Goal: Task Accomplishment & Management: Manage account settings

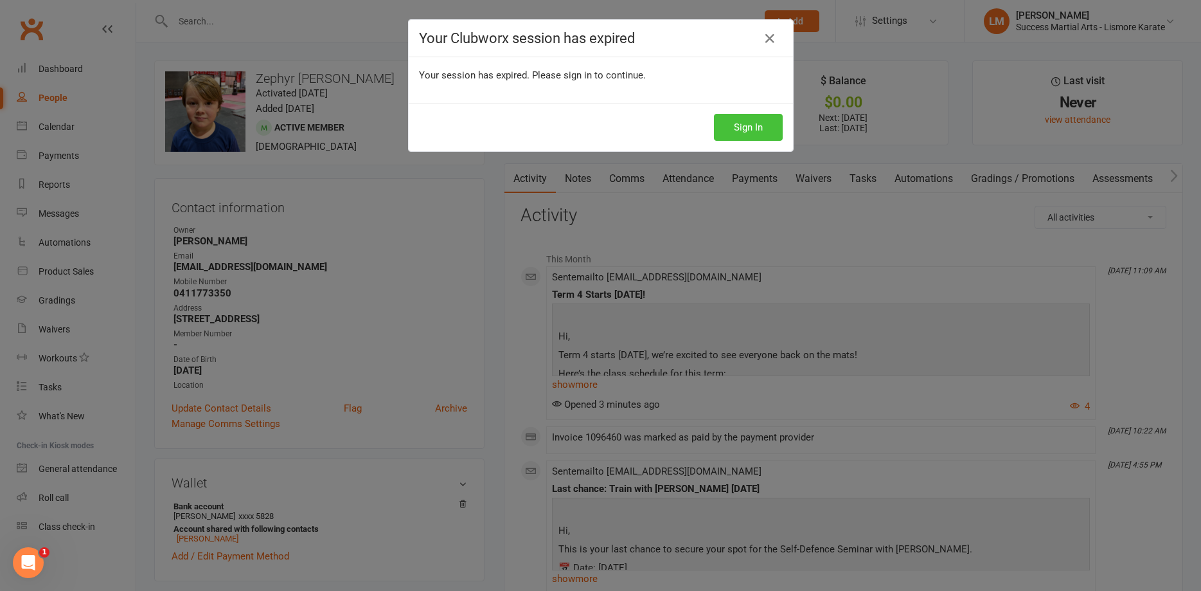
click at [746, 128] on button "Sign In" at bounding box center [748, 127] width 69 height 27
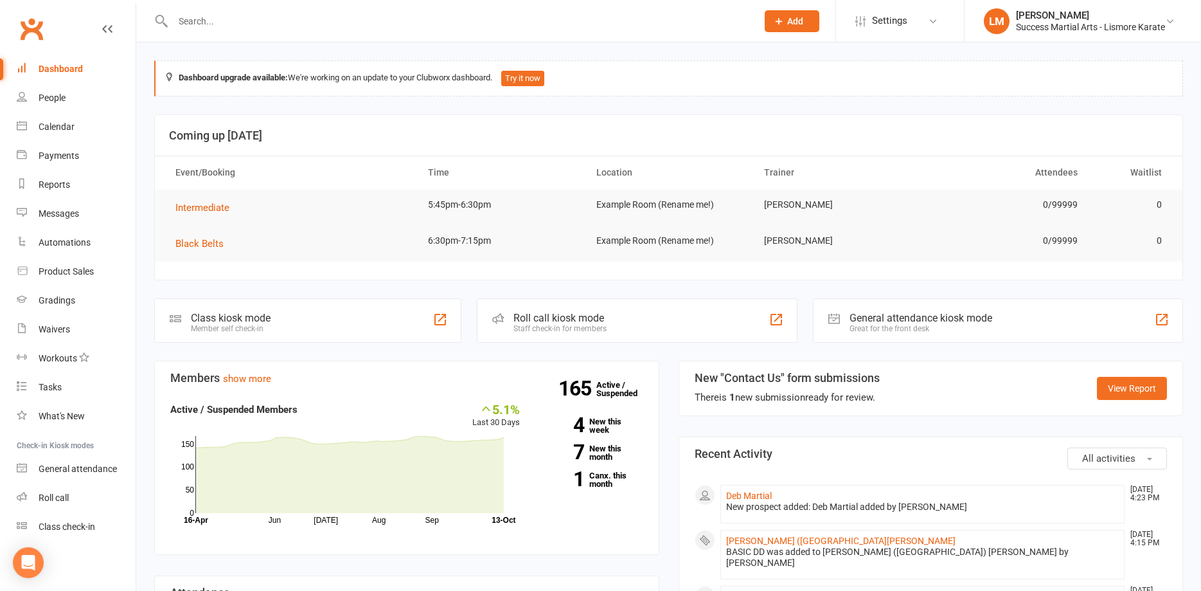
click at [226, 21] on input "text" at bounding box center [458, 21] width 579 height 18
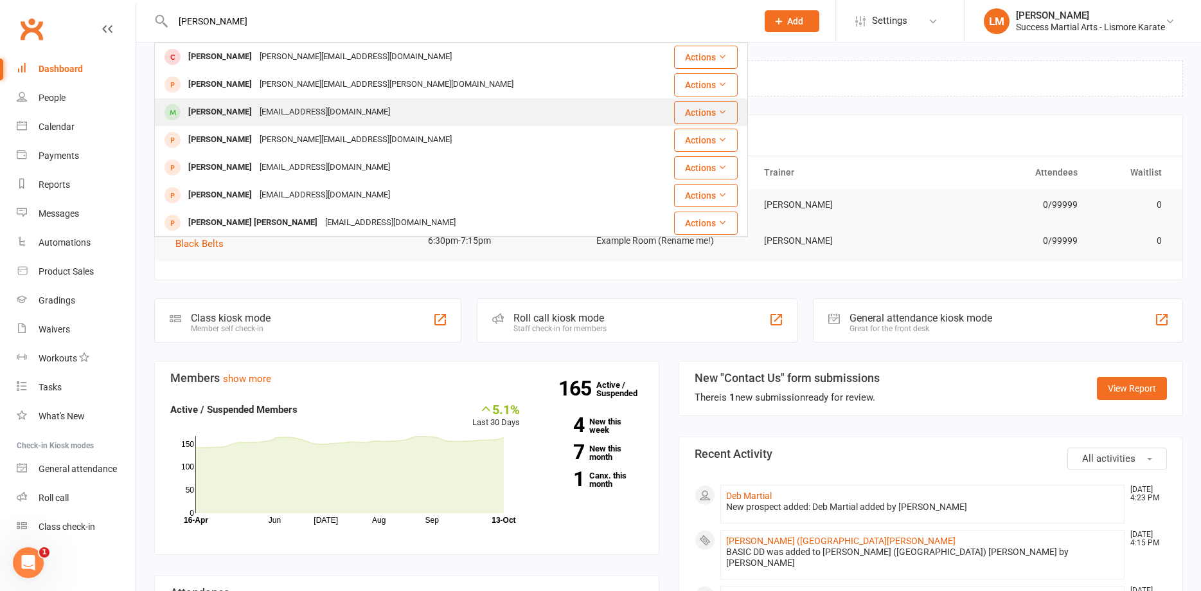
type input "[PERSON_NAME]"
click at [254, 102] on div "[PERSON_NAME] [EMAIL_ADDRESS][DOMAIN_NAME]" at bounding box center [402, 112] width 492 height 26
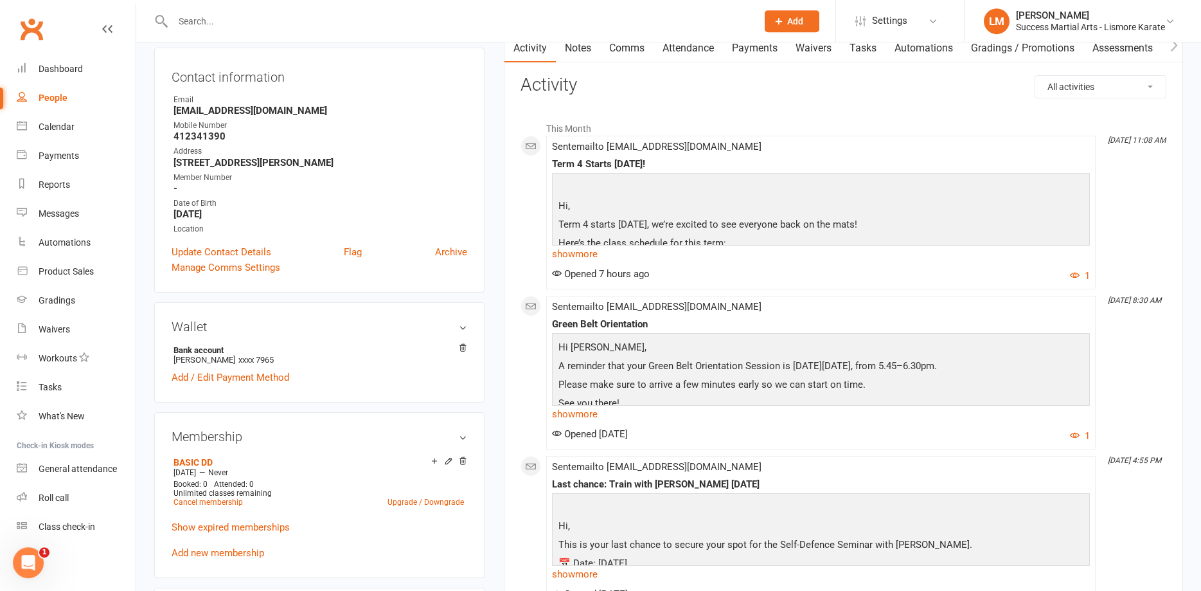
scroll to position [131, 0]
click at [200, 377] on link "Add / Edit Payment Method" at bounding box center [231, 376] width 118 height 15
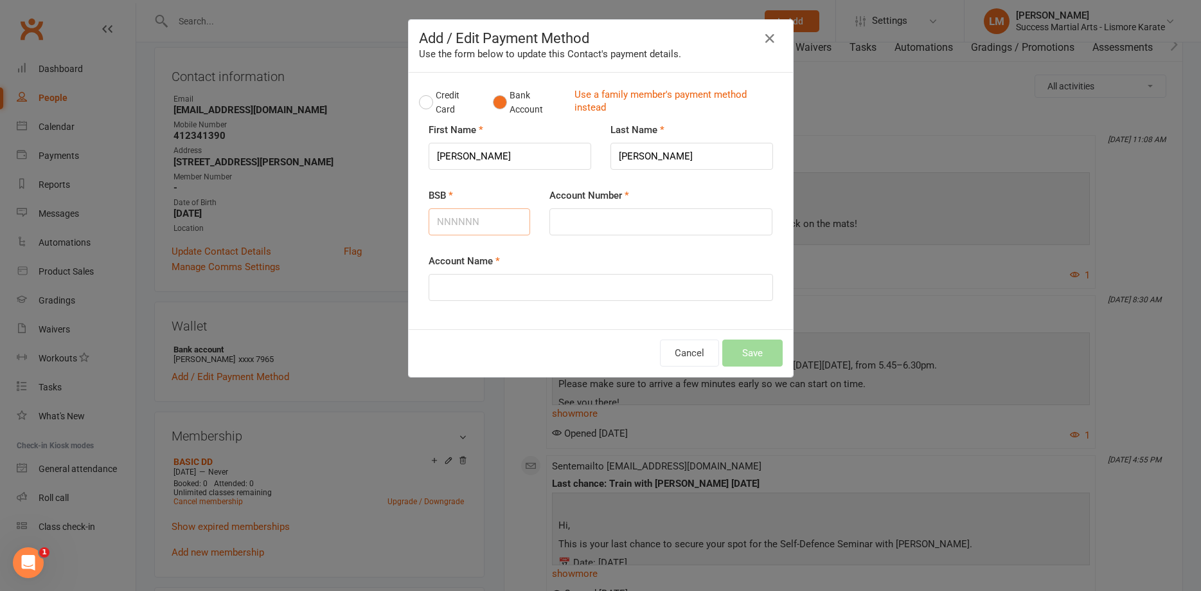
click at [457, 219] on input "BSB" at bounding box center [480, 221] width 102 height 27
drag, startPoint x: 593, startPoint y: 229, endPoint x: 639, endPoint y: 228, distance: 46.3
click at [593, 229] on input "Account Number" at bounding box center [661, 221] width 223 height 27
drag, startPoint x: 462, startPoint y: 213, endPoint x: 483, endPoint y: 246, distance: 39.1
click at [462, 217] on input "082" at bounding box center [480, 221] width 102 height 27
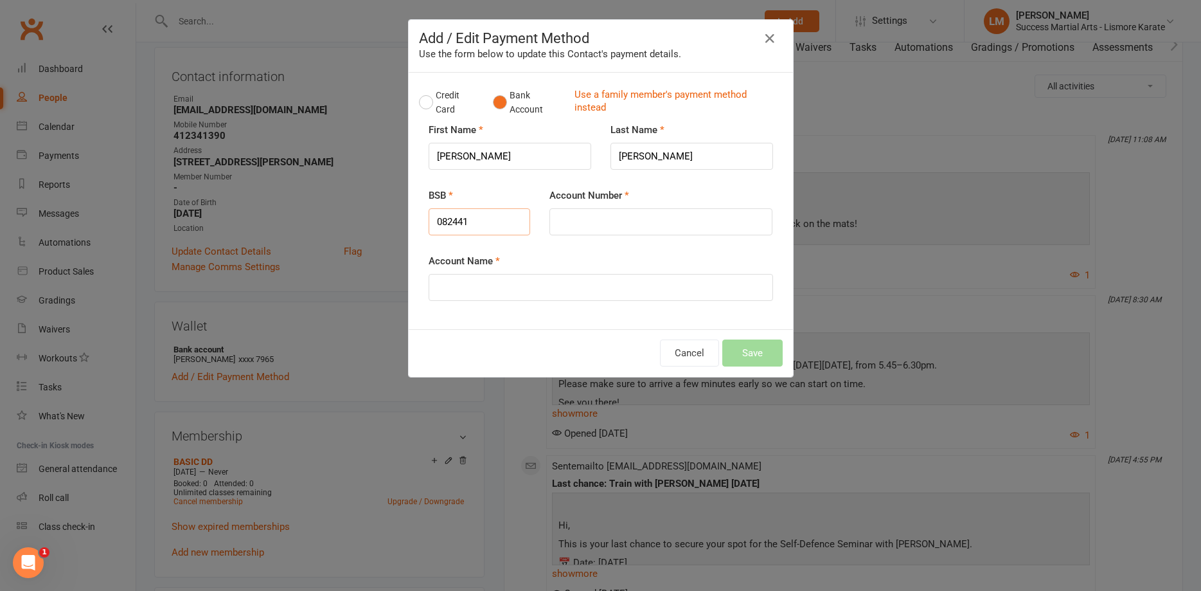
type input "082441"
click at [586, 217] on input "Account Number" at bounding box center [661, 221] width 223 height 27
type input "909478831"
click at [466, 281] on input "Account Name" at bounding box center [601, 287] width 345 height 27
type input "[PERSON_NAME]"
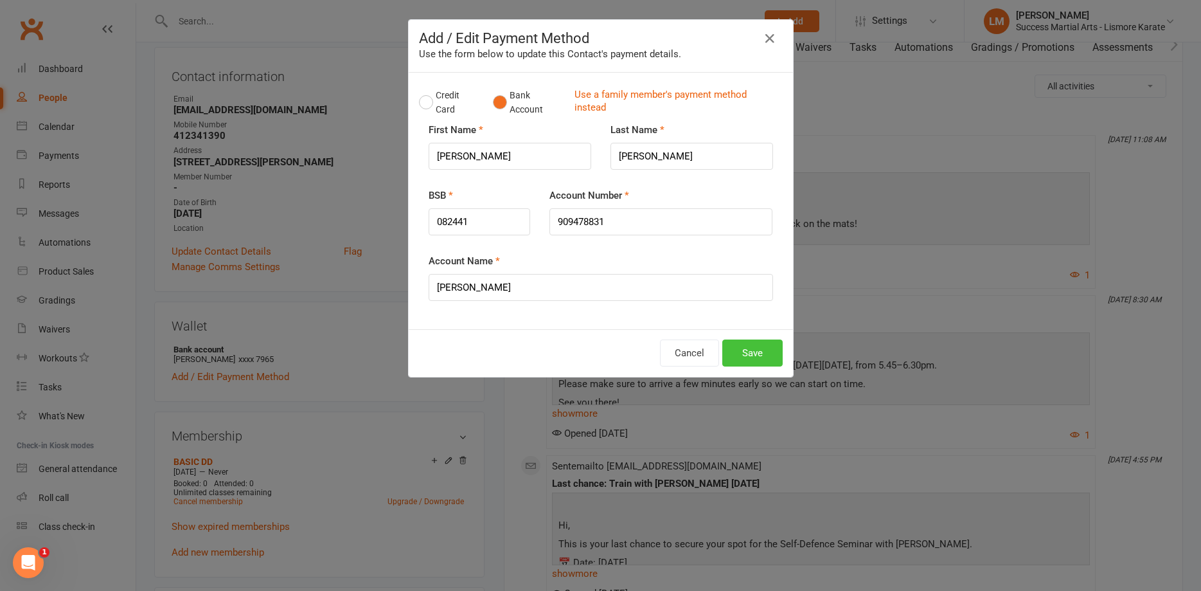
click at [739, 354] on button "Save" at bounding box center [753, 352] width 60 height 27
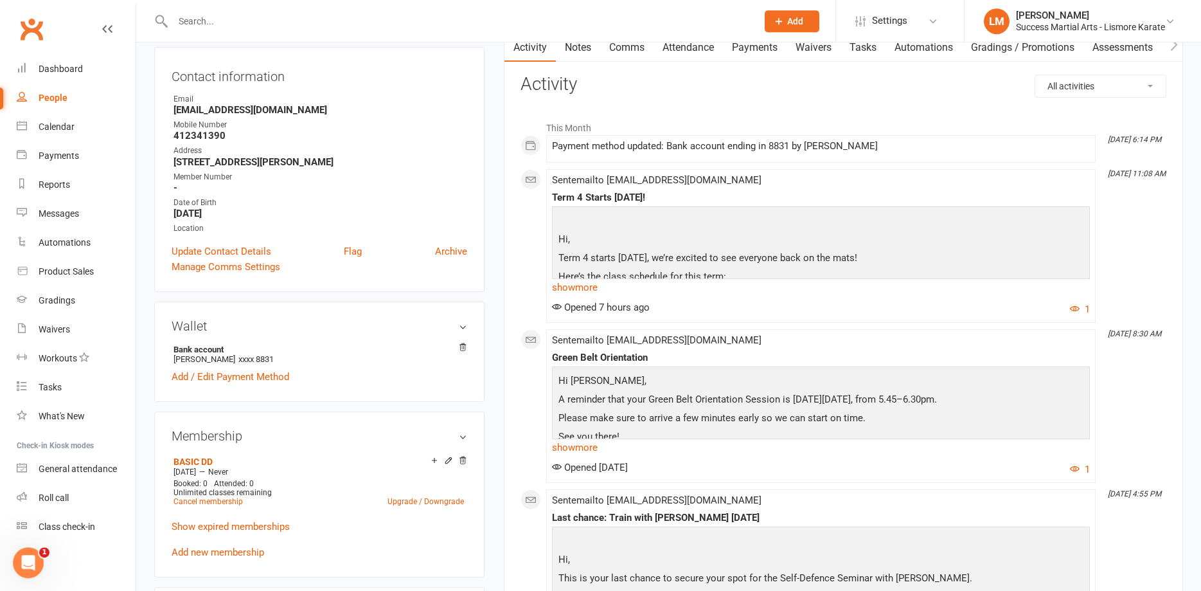
scroll to position [0, 0]
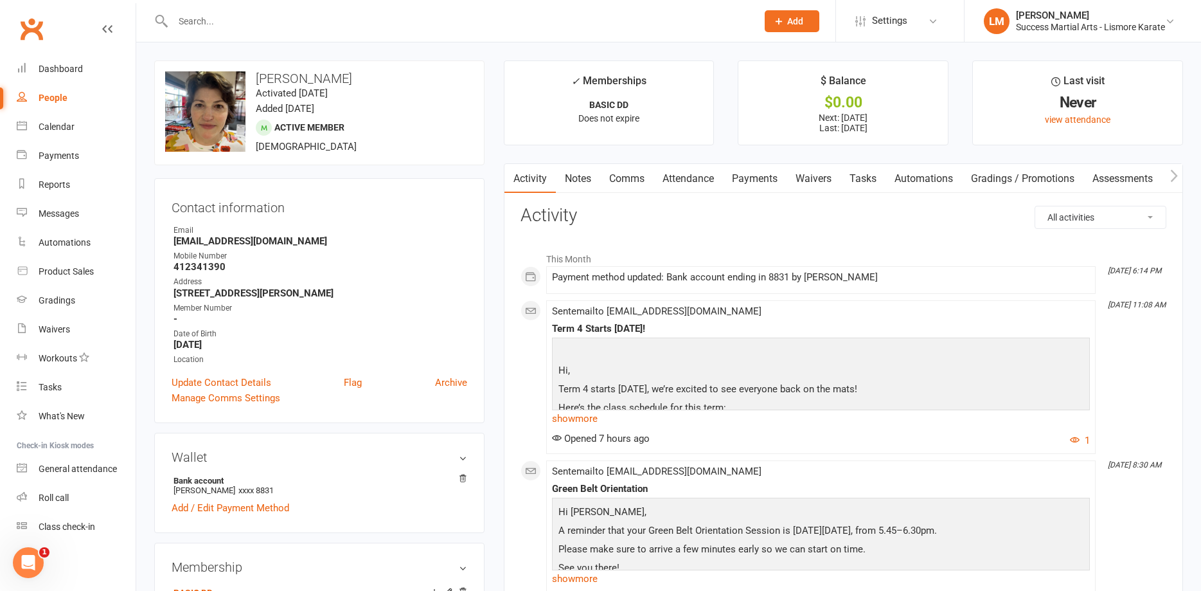
click at [211, 12] on div at bounding box center [451, 21] width 594 height 42
click at [183, 27] on input "text" at bounding box center [458, 21] width 579 height 18
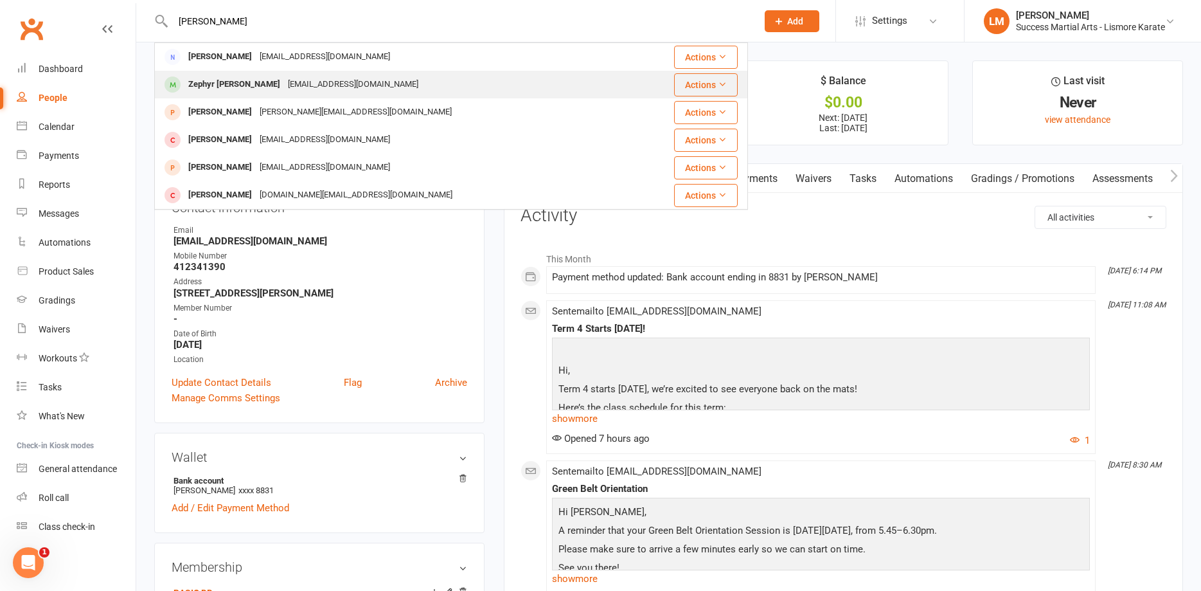
type input "[PERSON_NAME]"
click at [192, 91] on div "Zephyr [PERSON_NAME]" at bounding box center [234, 84] width 100 height 19
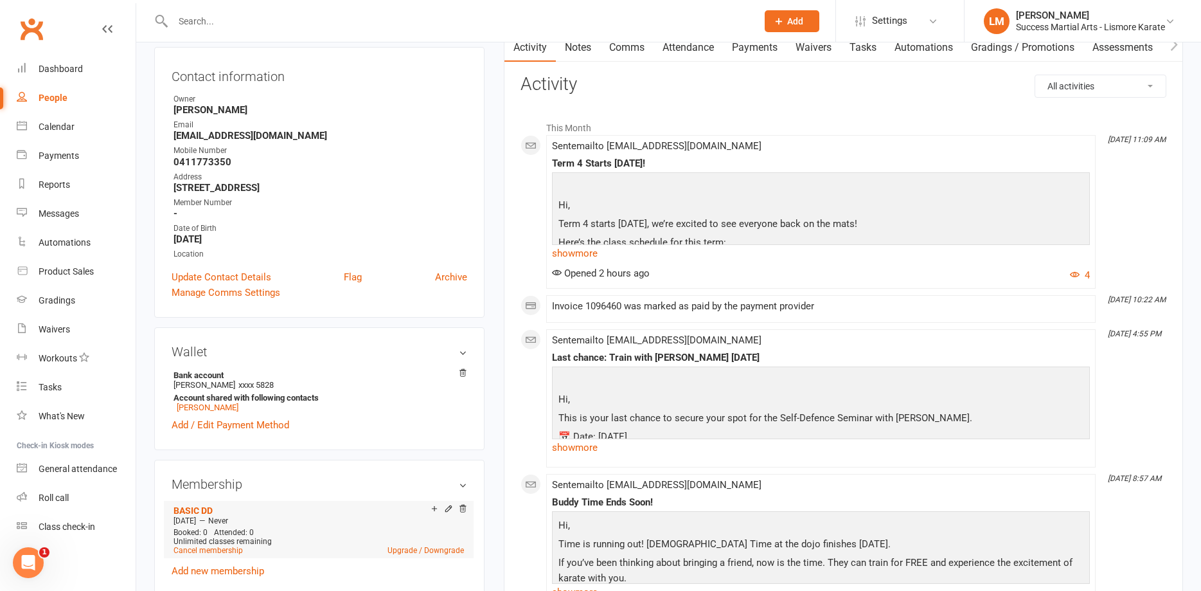
scroll to position [262, 0]
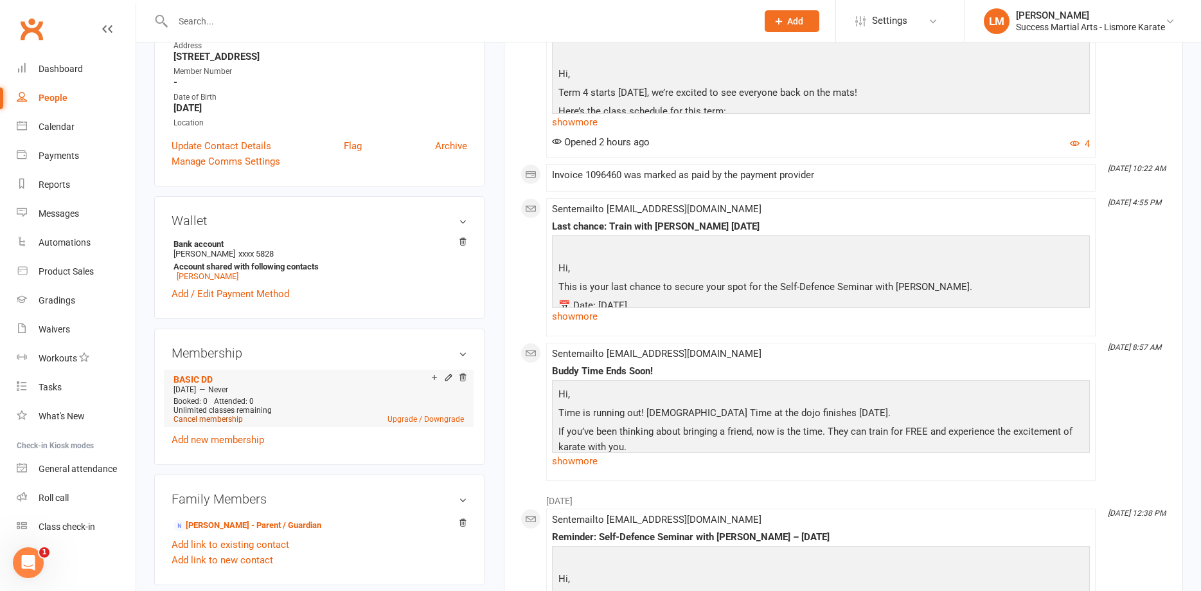
click at [220, 419] on link "Cancel membership" at bounding box center [208, 419] width 69 height 9
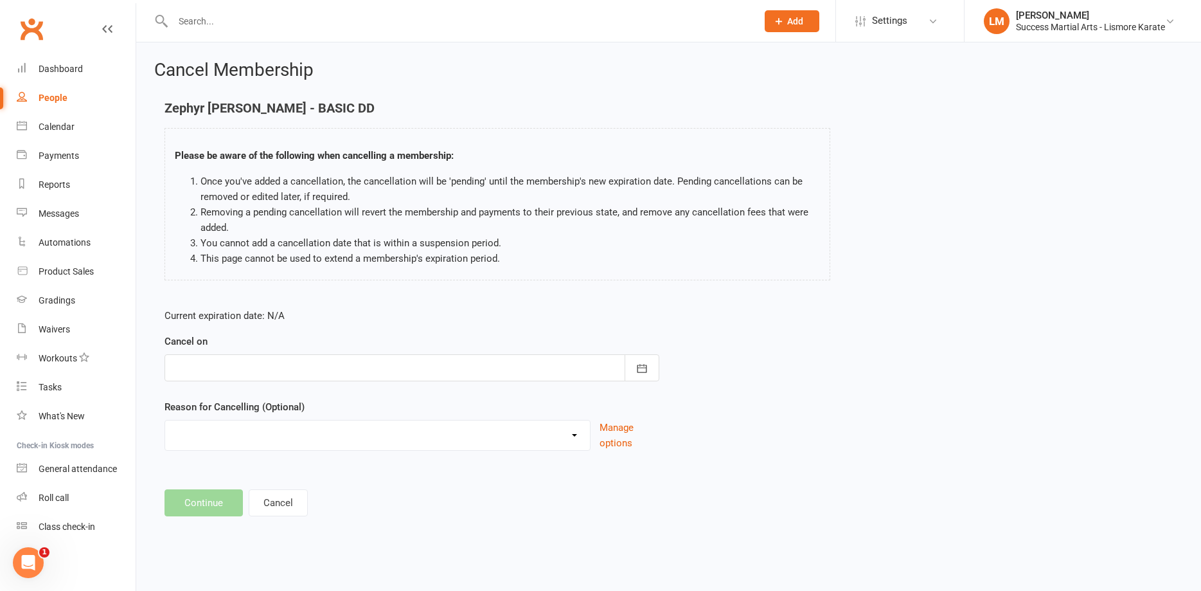
click at [242, 375] on div at bounding box center [412, 367] width 495 height 27
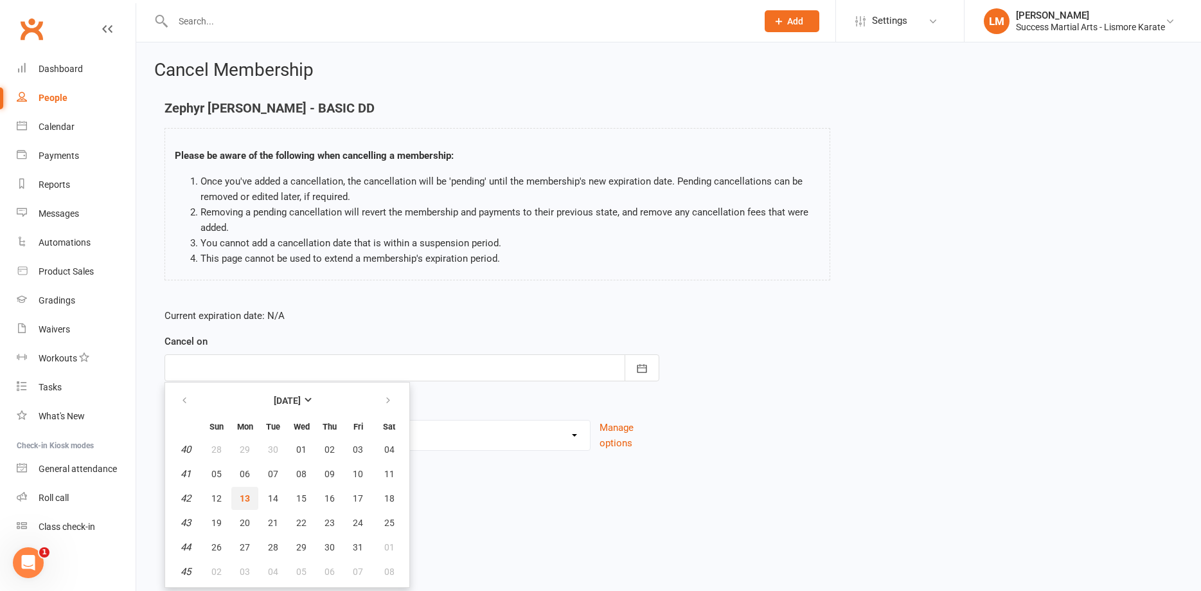
click at [247, 496] on span "13" at bounding box center [245, 498] width 10 height 10
type input "[DATE]"
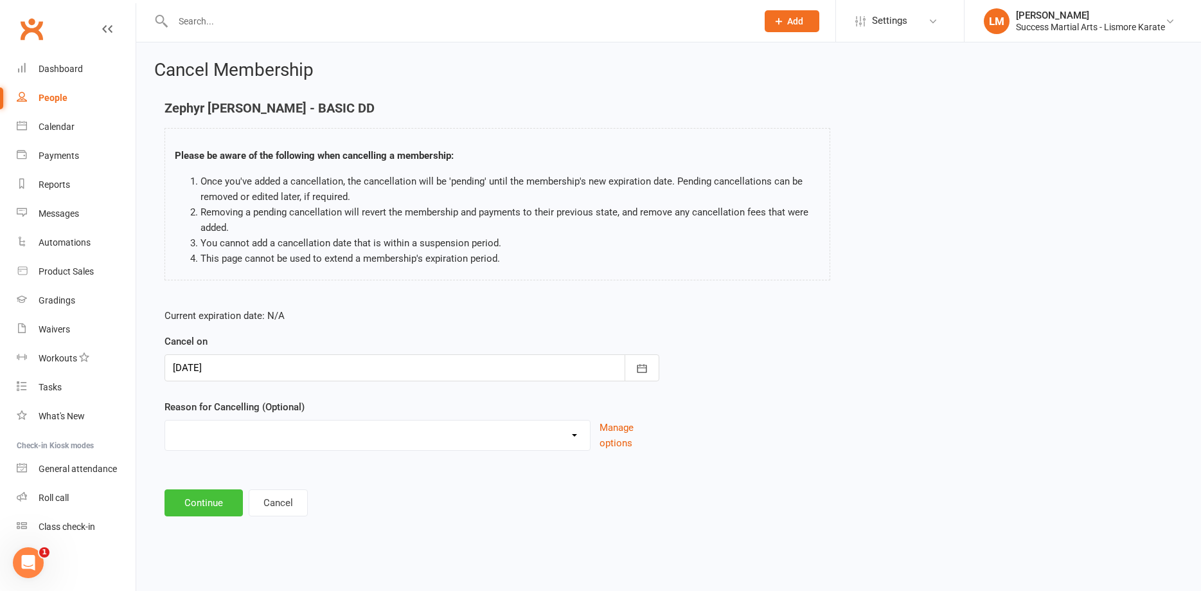
drag, startPoint x: 195, startPoint y: 496, endPoint x: 202, endPoint y: 493, distance: 7.5
click at [199, 494] on button "Continue" at bounding box center [204, 502] width 78 height 27
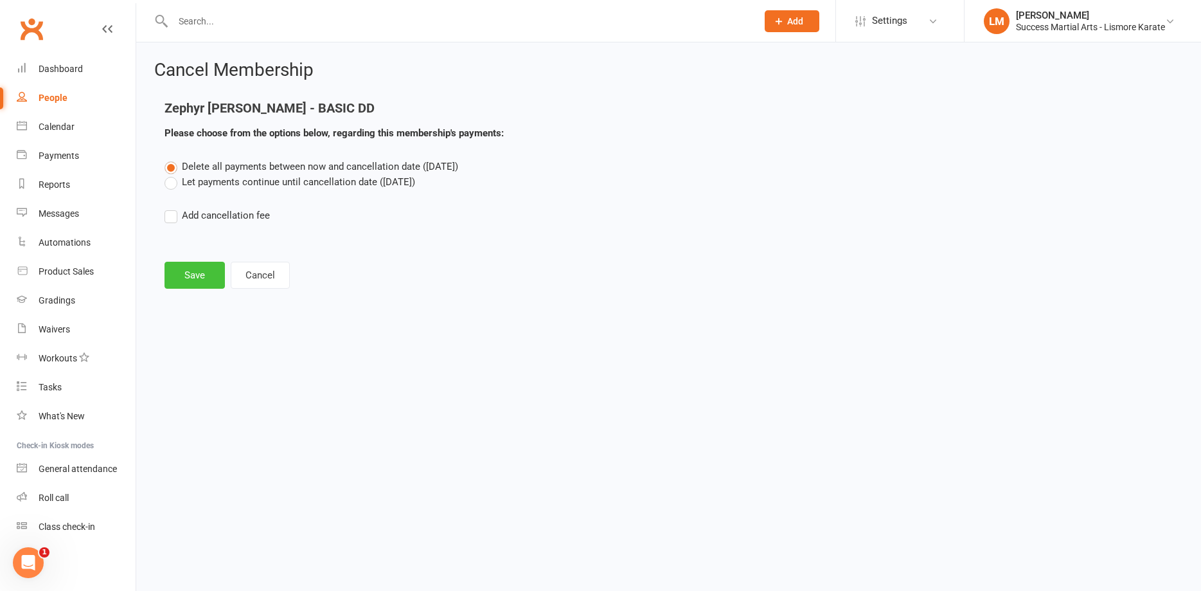
click at [199, 282] on button "Save" at bounding box center [195, 275] width 60 height 27
